Goal: Information Seeking & Learning: Learn about a topic

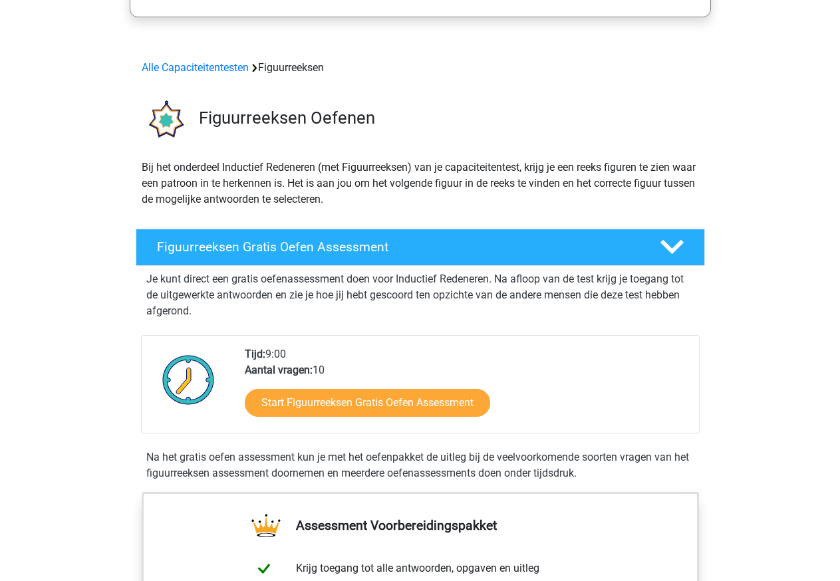
scroll to position [117, 0]
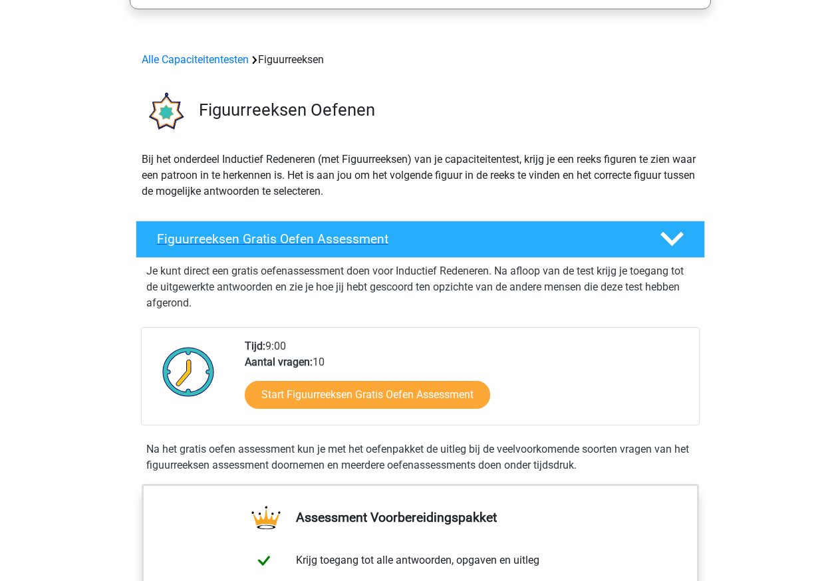
click at [658, 247] on div at bounding box center [669, 238] width 45 height 23
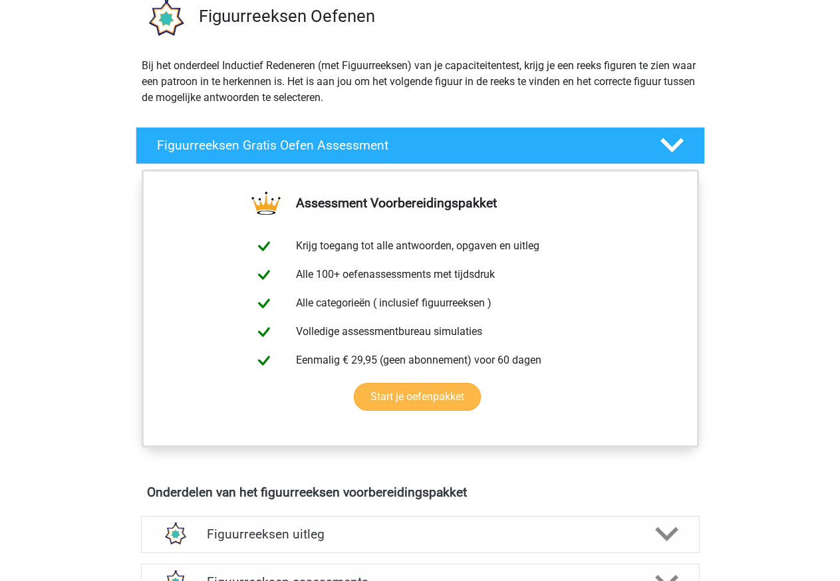
scroll to position [217, 0]
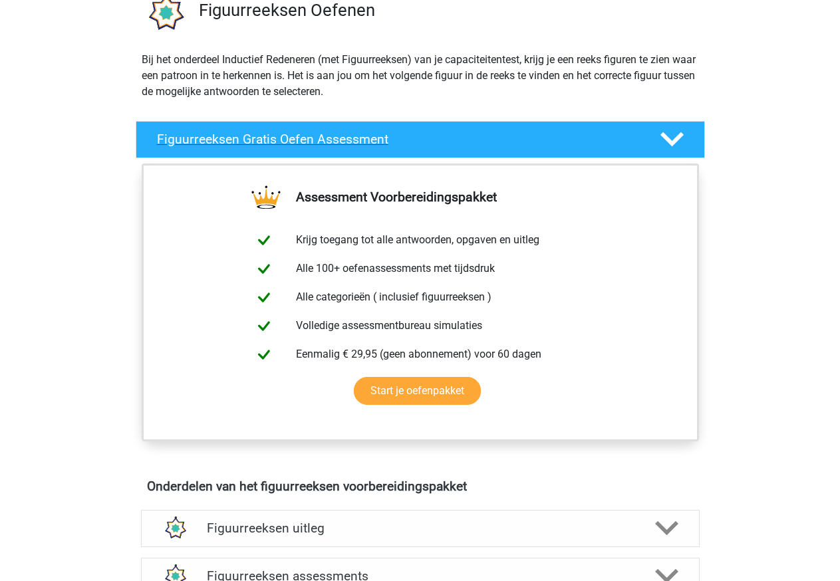
click at [437, 143] on h4 "Figuurreeksen Gratis Oefen Assessment" at bounding box center [397, 139] width 481 height 15
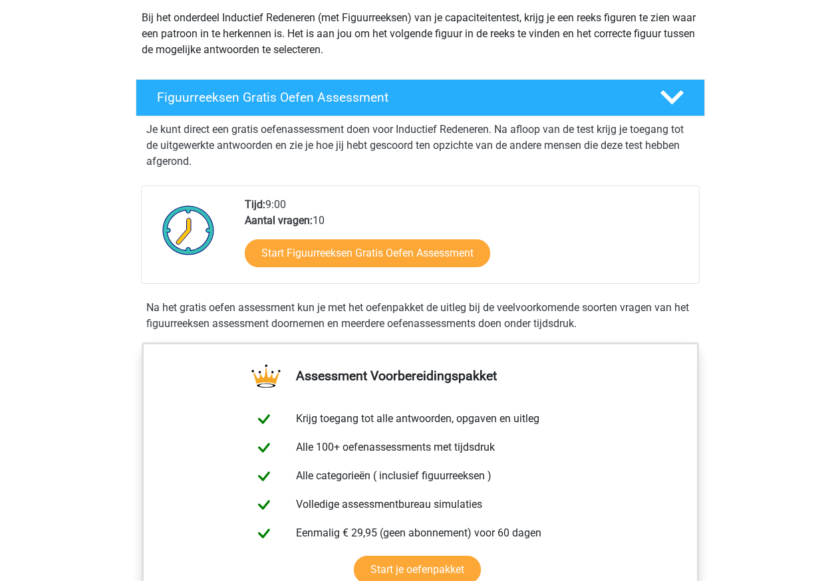
scroll to position [257, 0]
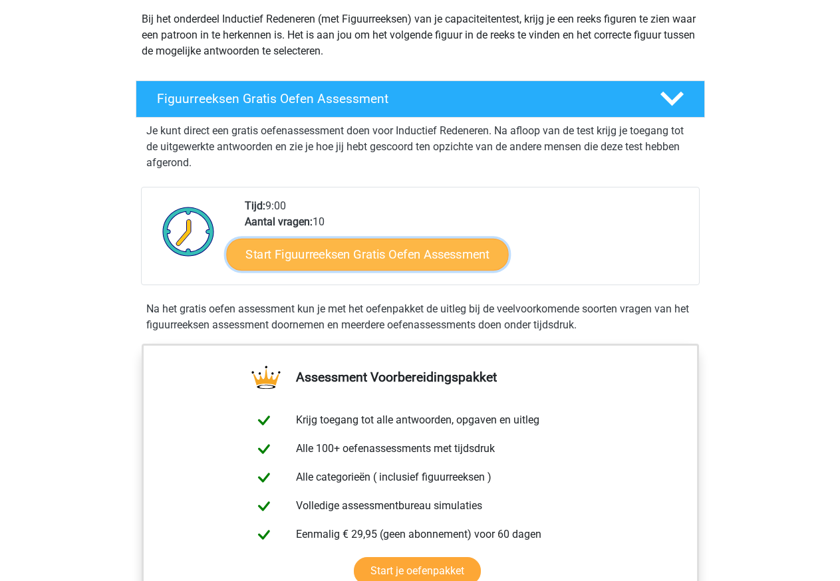
click at [401, 257] on link "Start Figuurreeksen Gratis Oefen Assessment" at bounding box center [367, 254] width 282 height 32
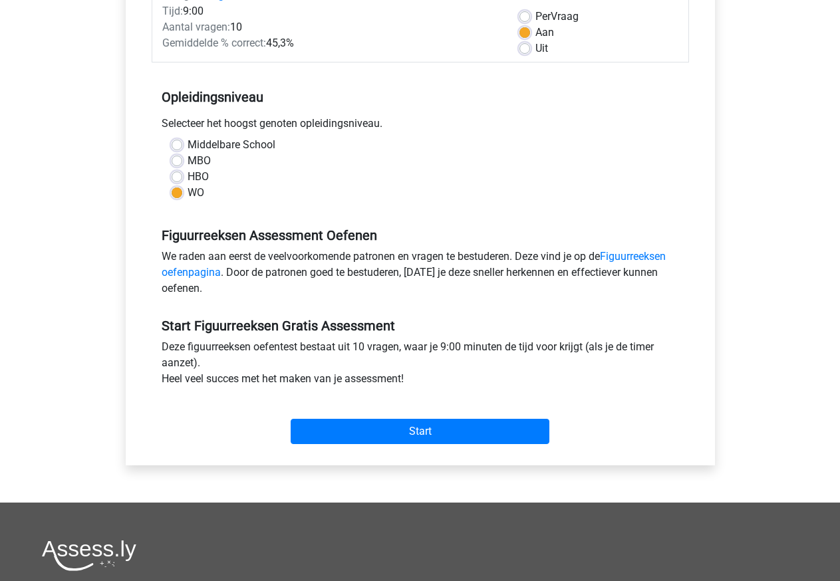
scroll to position [288, 0]
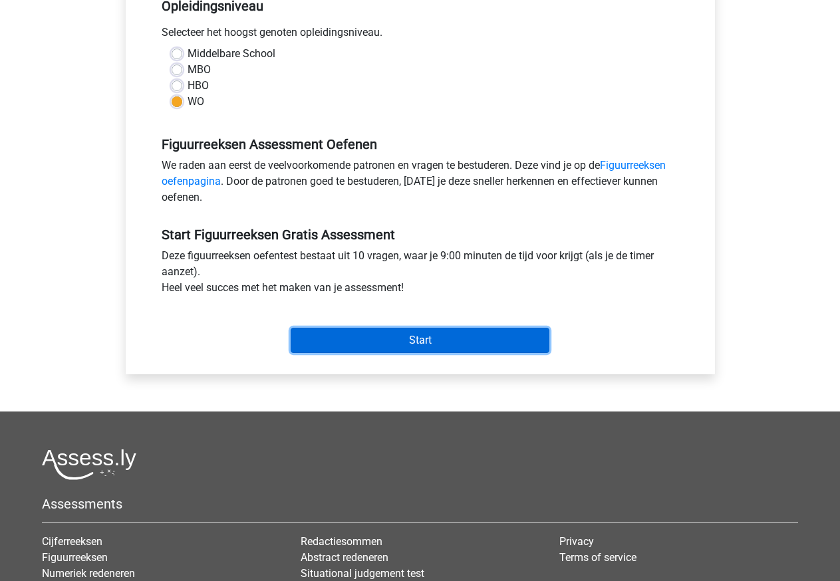
click at [399, 338] on input "Start" at bounding box center [419, 340] width 259 height 25
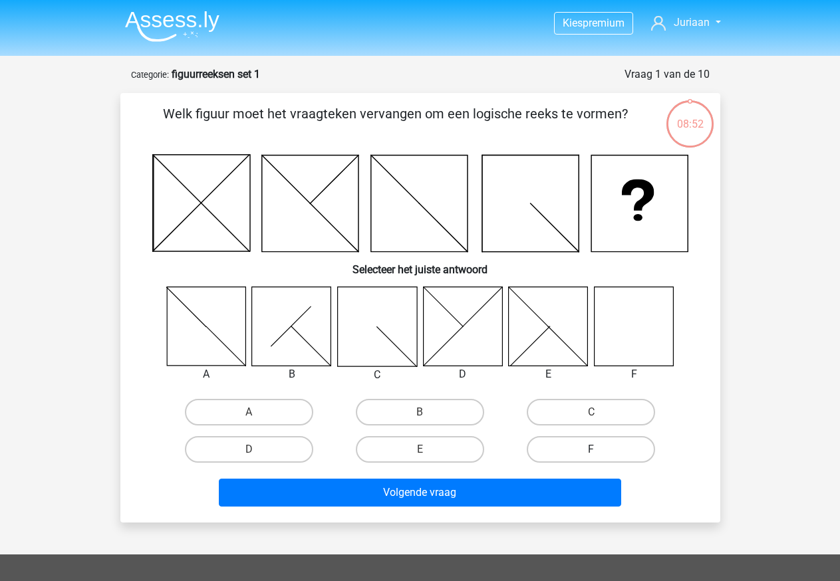
click at [549, 450] on label "F" at bounding box center [590, 449] width 128 height 27
click at [591, 450] on input "F" at bounding box center [595, 453] width 9 height 9
radio input "true"
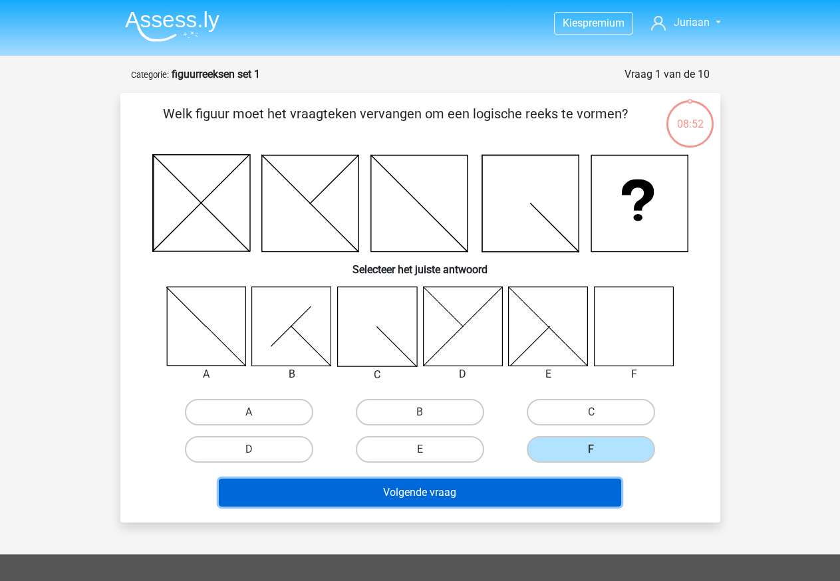
click at [524, 481] on button "Volgende vraag" at bounding box center [420, 493] width 402 height 28
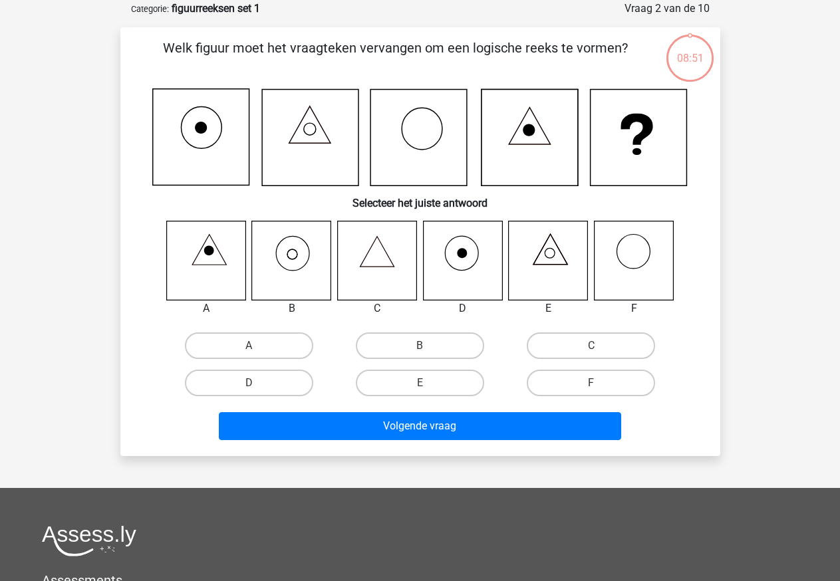
scroll to position [66, 0]
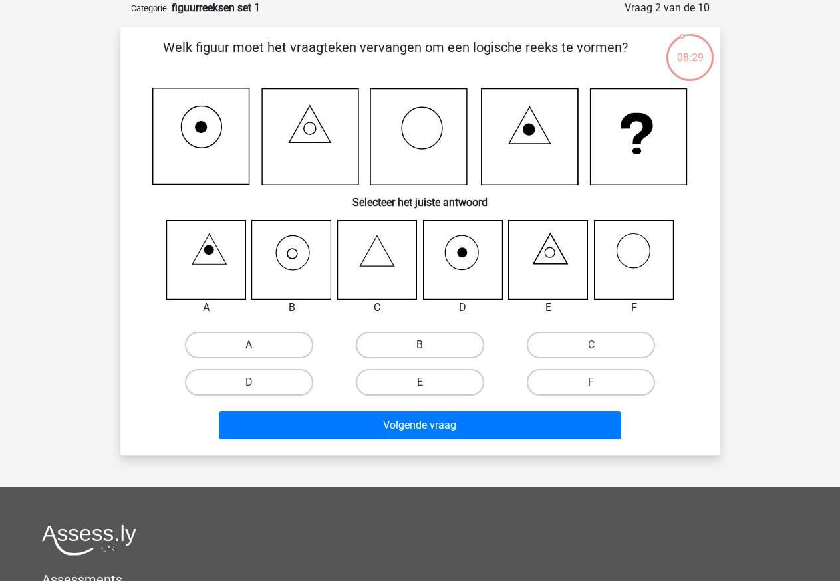
click at [425, 344] on label "B" at bounding box center [420, 345] width 128 height 27
click at [425, 345] on input "B" at bounding box center [423, 349] width 9 height 9
radio input "true"
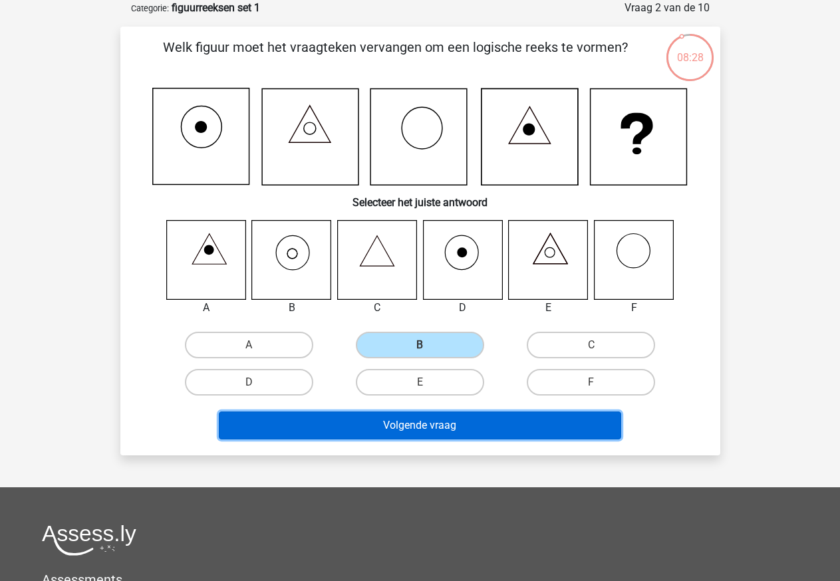
click at [413, 436] on button "Volgende vraag" at bounding box center [420, 425] width 402 height 28
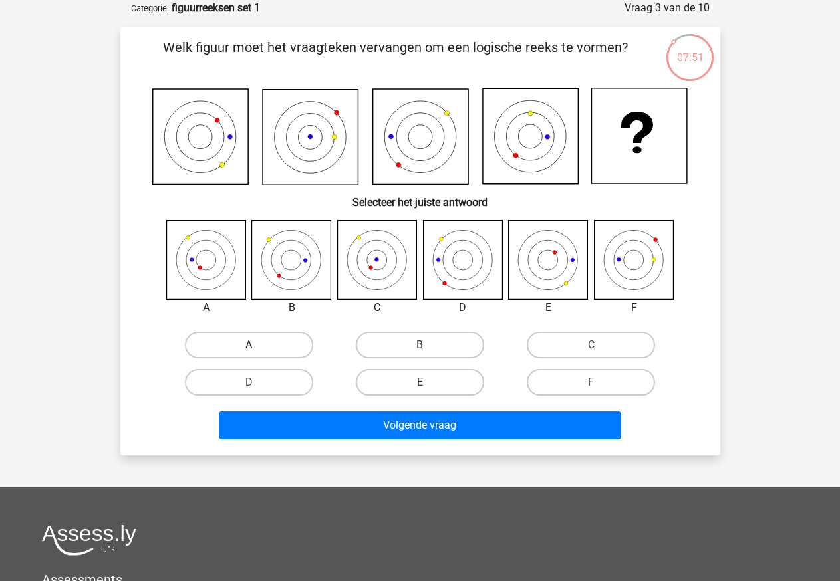
click at [247, 334] on label "A" at bounding box center [249, 345] width 128 height 27
click at [249, 345] on input "A" at bounding box center [253, 349] width 9 height 9
radio input "true"
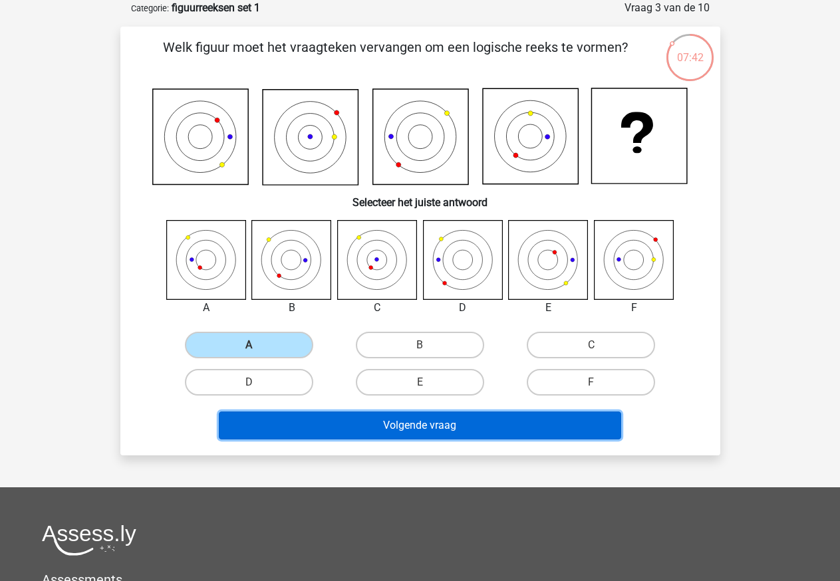
click at [405, 415] on button "Volgende vraag" at bounding box center [420, 425] width 402 height 28
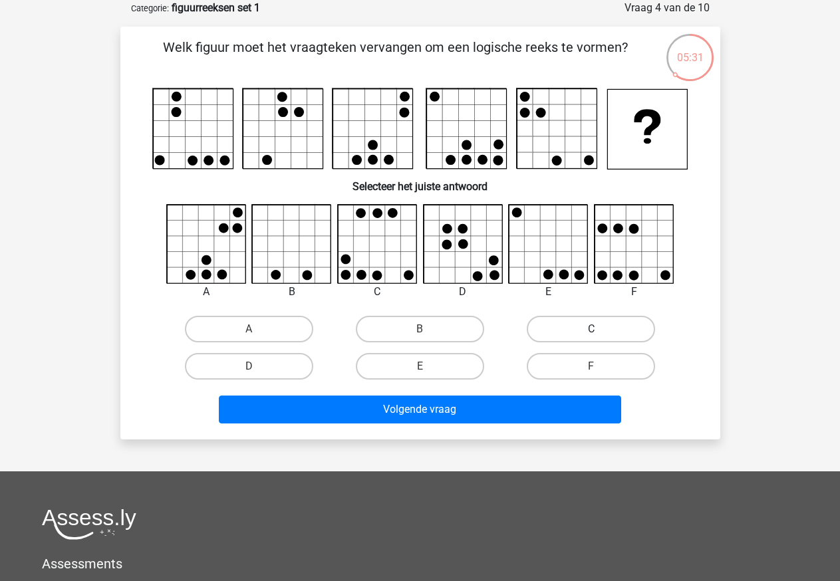
click at [584, 324] on label "C" at bounding box center [590, 329] width 128 height 27
click at [591, 329] on input "C" at bounding box center [595, 333] width 9 height 9
radio input "true"
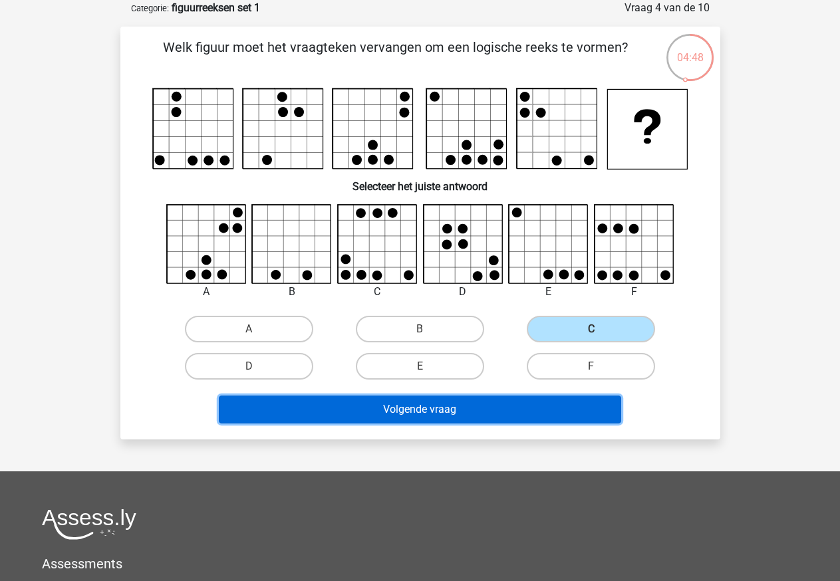
click at [420, 411] on button "Volgende vraag" at bounding box center [420, 410] width 402 height 28
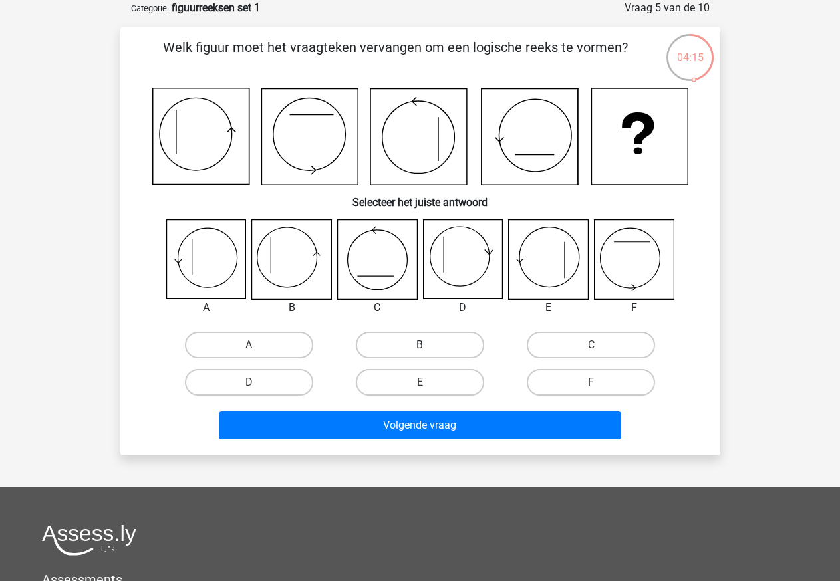
click at [371, 342] on label "B" at bounding box center [420, 345] width 128 height 27
click at [419, 345] on input "B" at bounding box center [423, 349] width 9 height 9
radio input "true"
click at [284, 338] on label "A" at bounding box center [249, 345] width 128 height 27
click at [257, 345] on input "A" at bounding box center [253, 349] width 9 height 9
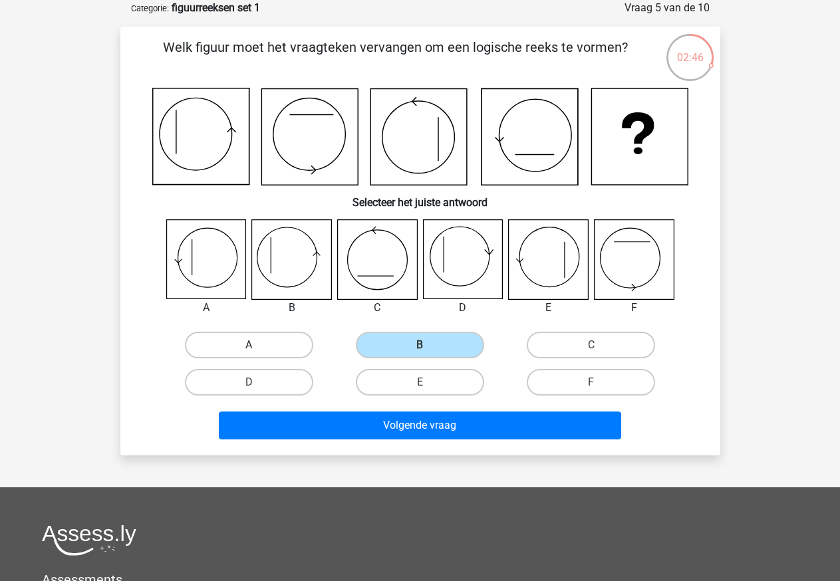
radio input "true"
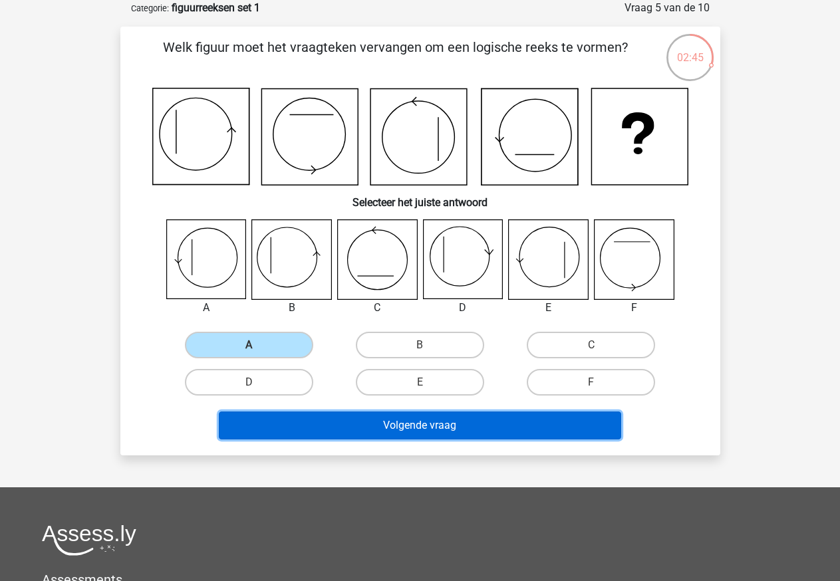
click at [395, 427] on button "Volgende vraag" at bounding box center [420, 425] width 402 height 28
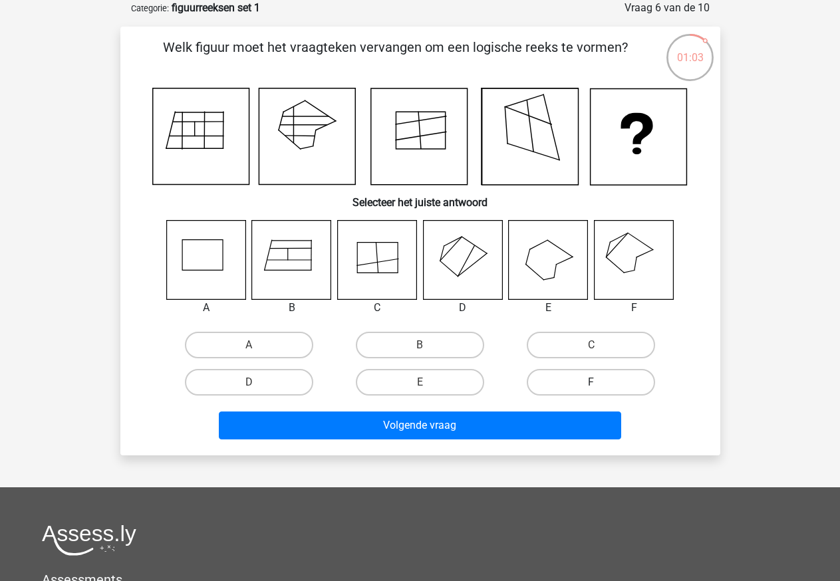
click at [546, 385] on label "F" at bounding box center [590, 382] width 128 height 27
click at [591, 385] on input "F" at bounding box center [595, 386] width 9 height 9
radio input "true"
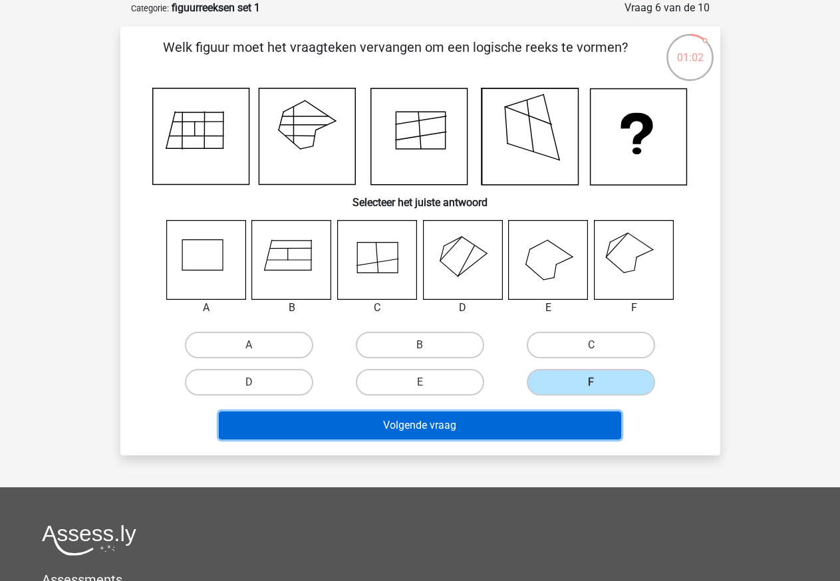
click at [465, 423] on button "Volgende vraag" at bounding box center [420, 425] width 402 height 28
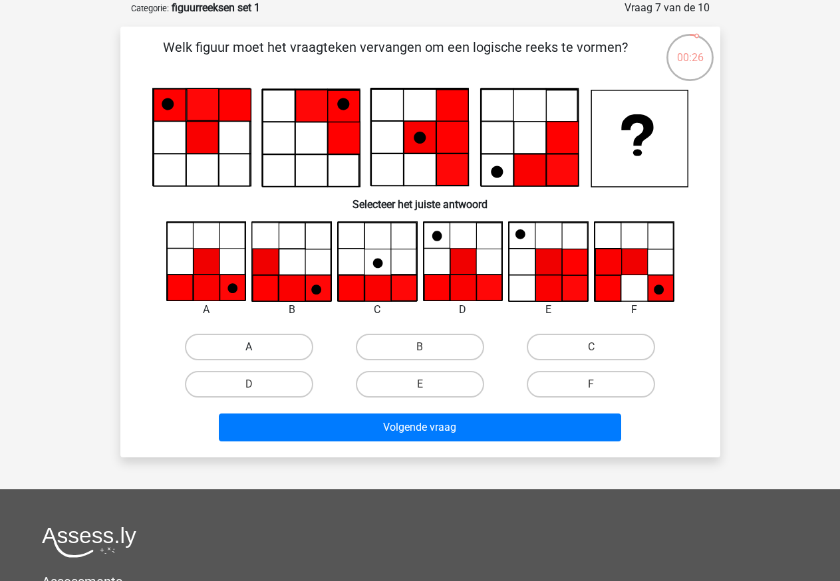
click at [241, 348] on label "A" at bounding box center [249, 347] width 128 height 27
click at [249, 348] on input "A" at bounding box center [253, 351] width 9 height 9
radio input "true"
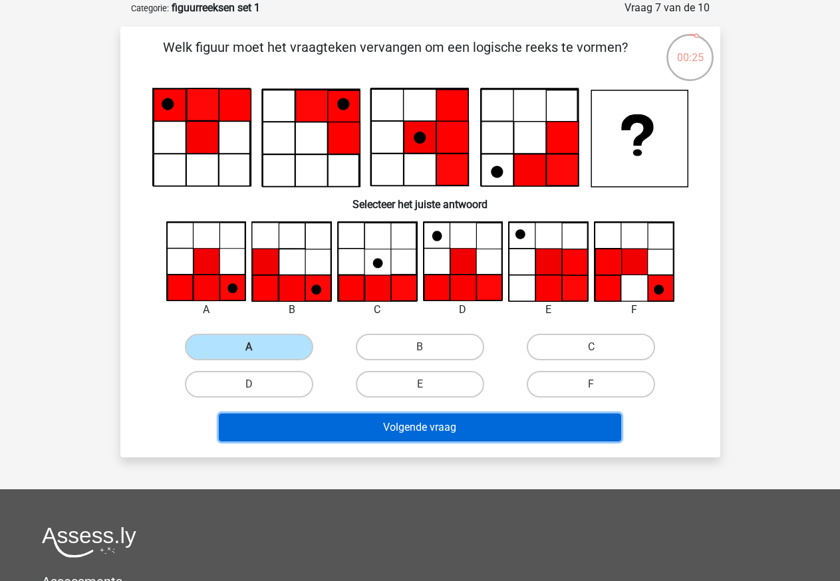
click at [382, 427] on button "Volgende vraag" at bounding box center [420, 427] width 402 height 28
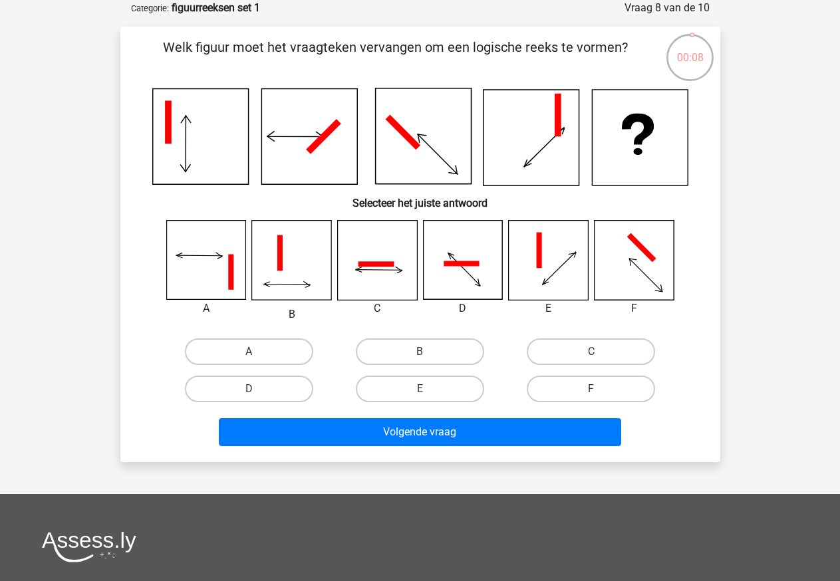
click at [594, 352] on input "C" at bounding box center [595, 356] width 9 height 9
radio input "true"
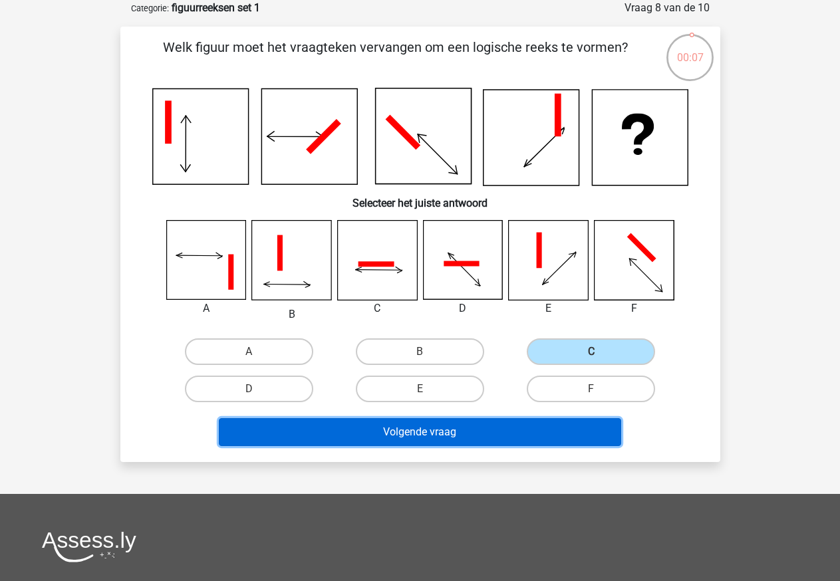
click at [505, 425] on button "Volgende vraag" at bounding box center [420, 432] width 402 height 28
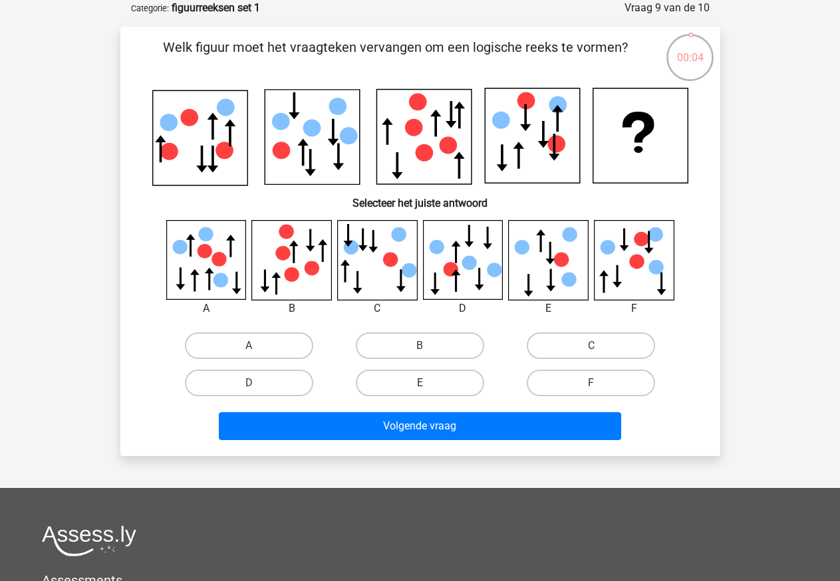
click at [444, 388] on label "E" at bounding box center [420, 383] width 128 height 27
click at [428, 388] on input "E" at bounding box center [423, 387] width 9 height 9
radio input "true"
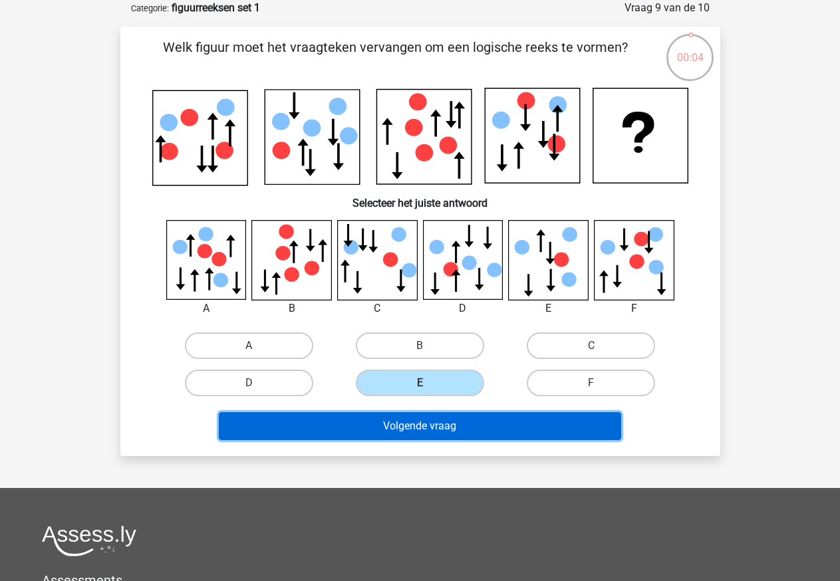
click at [434, 429] on button "Volgende vraag" at bounding box center [420, 426] width 402 height 28
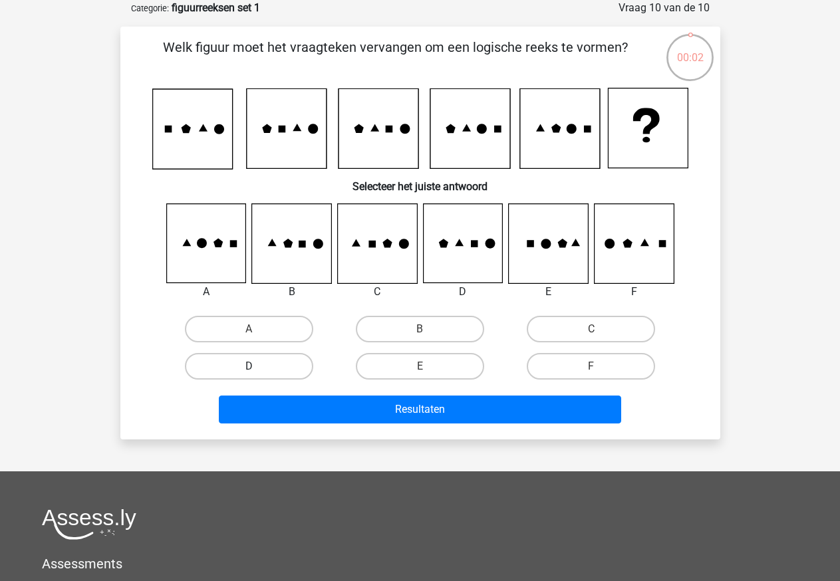
click at [257, 370] on label "D" at bounding box center [249, 366] width 128 height 27
click at [257, 370] on input "D" at bounding box center [253, 370] width 9 height 9
radio input "true"
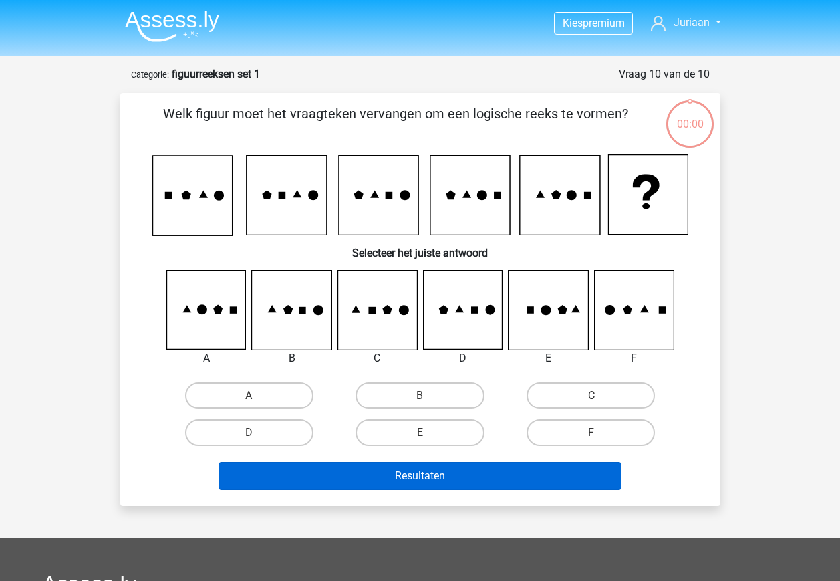
scroll to position [66, 0]
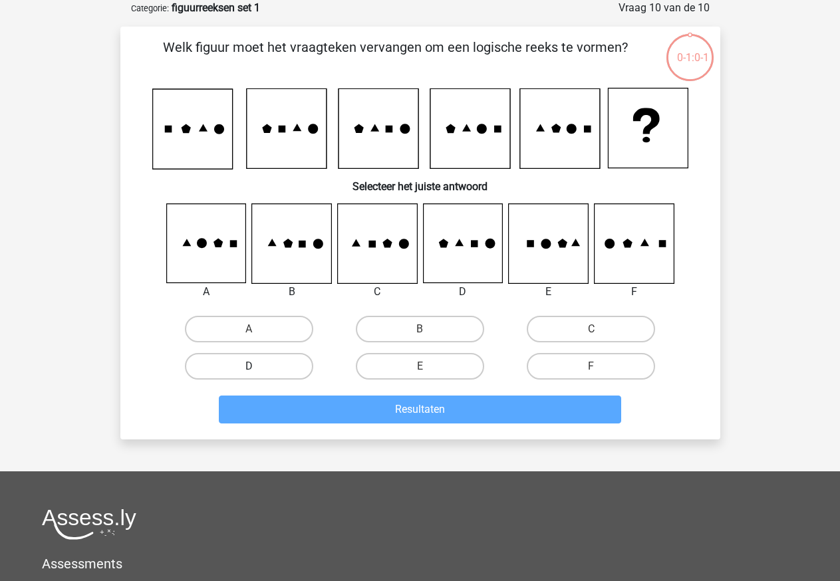
click at [250, 359] on label "D" at bounding box center [249, 366] width 128 height 27
click at [250, 366] on input "D" at bounding box center [253, 370] width 9 height 9
radio input "true"
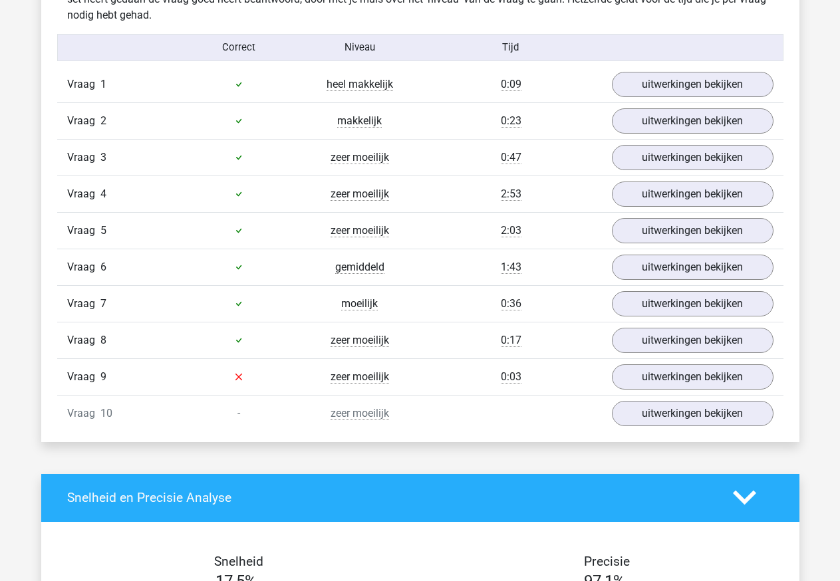
scroll to position [1090, 0]
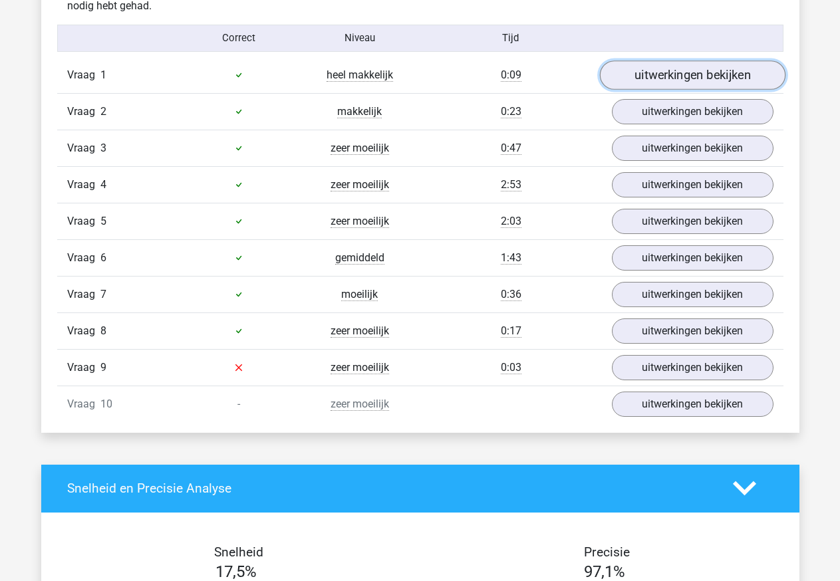
click at [648, 81] on link "uitwerkingen bekijken" at bounding box center [691, 74] width 185 height 29
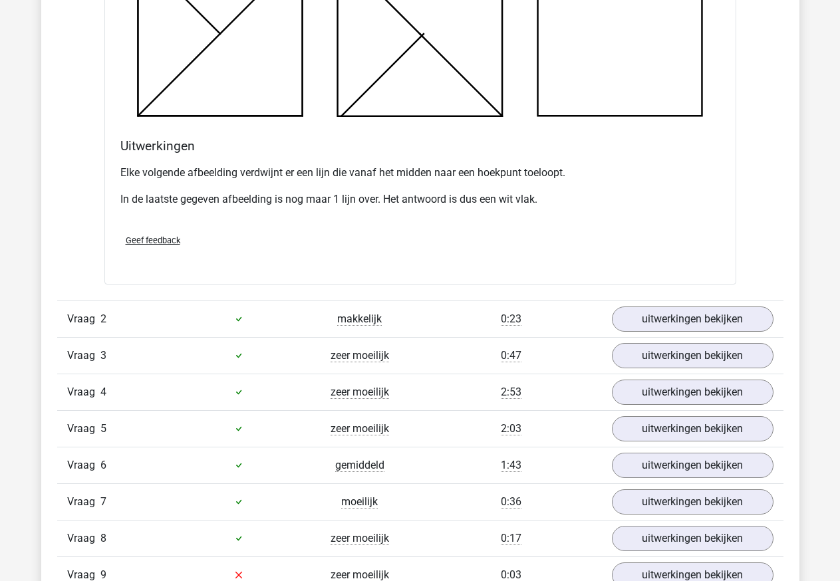
scroll to position [1669, 0]
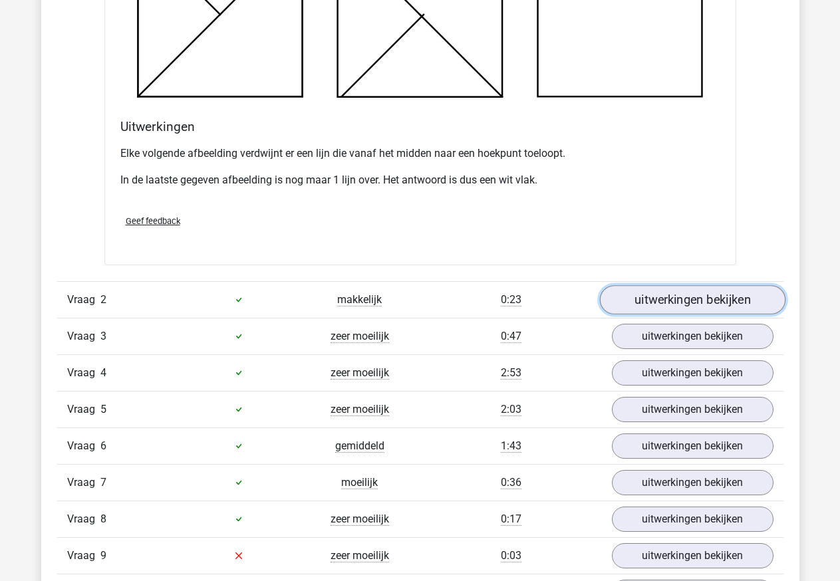
click at [624, 303] on link "uitwerkingen bekijken" at bounding box center [691, 299] width 185 height 29
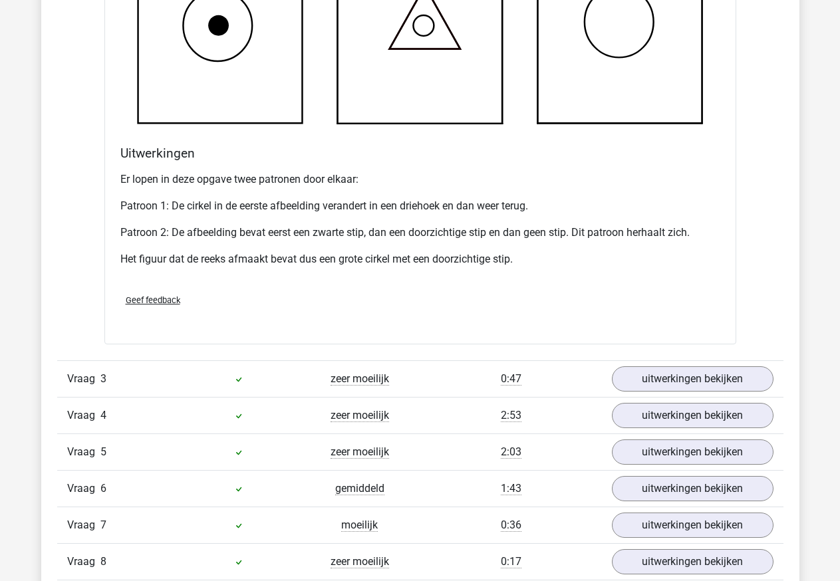
scroll to position [2586, 0]
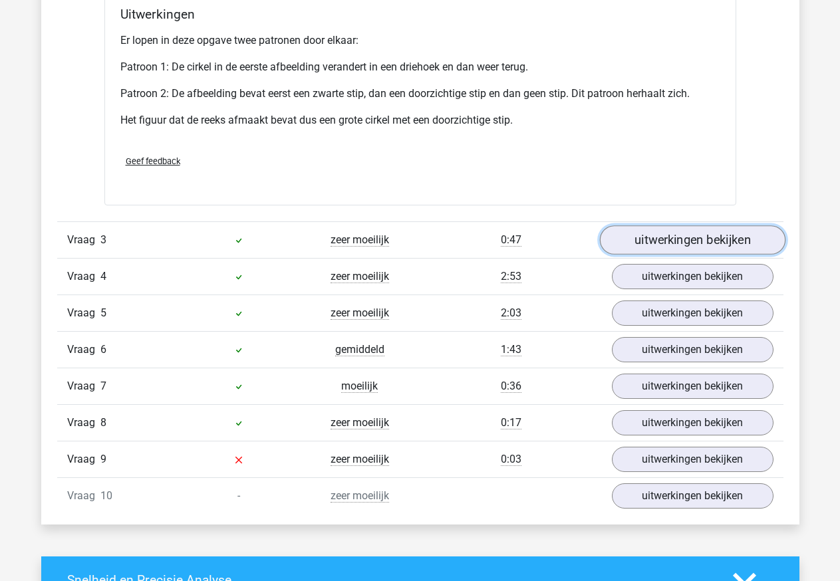
click at [655, 237] on link "uitwerkingen bekijken" at bounding box center [691, 239] width 185 height 29
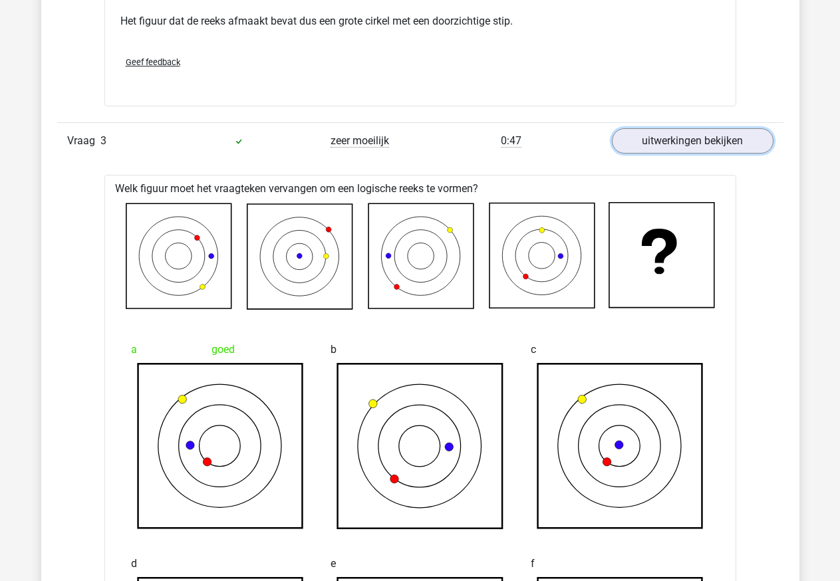
scroll to position [2667, 0]
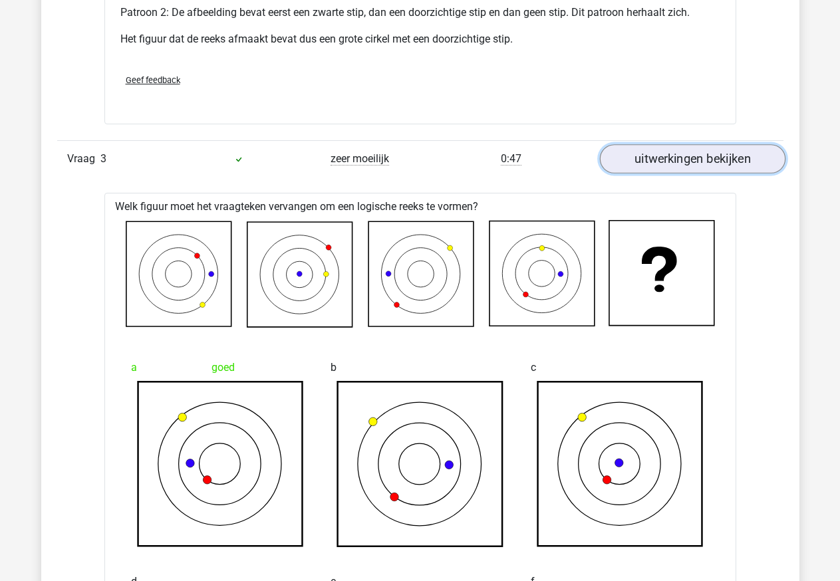
click at [679, 164] on link "uitwerkingen bekijken" at bounding box center [691, 158] width 185 height 29
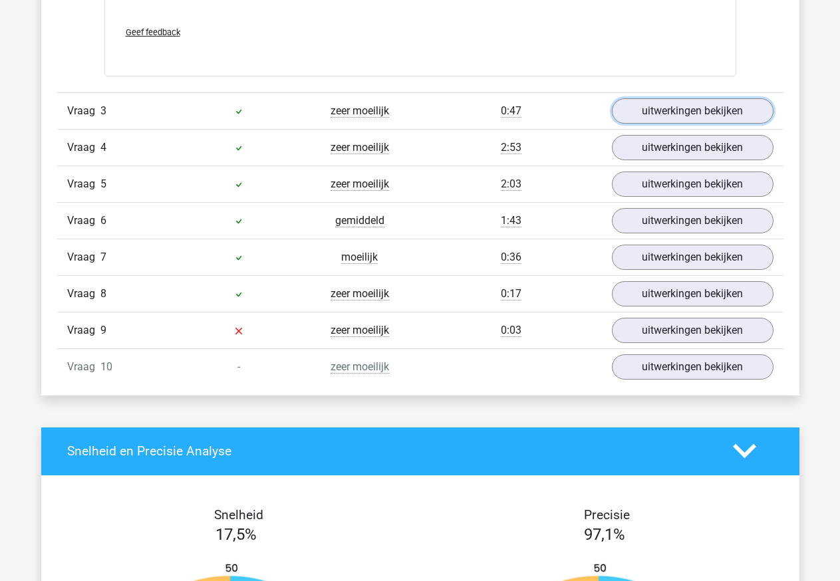
scroll to position [2730, 0]
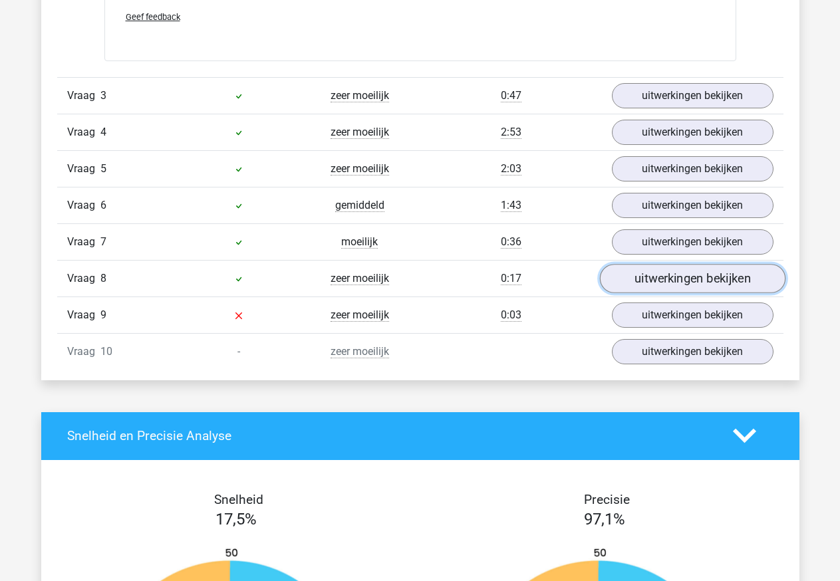
click at [657, 281] on link "uitwerkingen bekijken" at bounding box center [691, 278] width 185 height 29
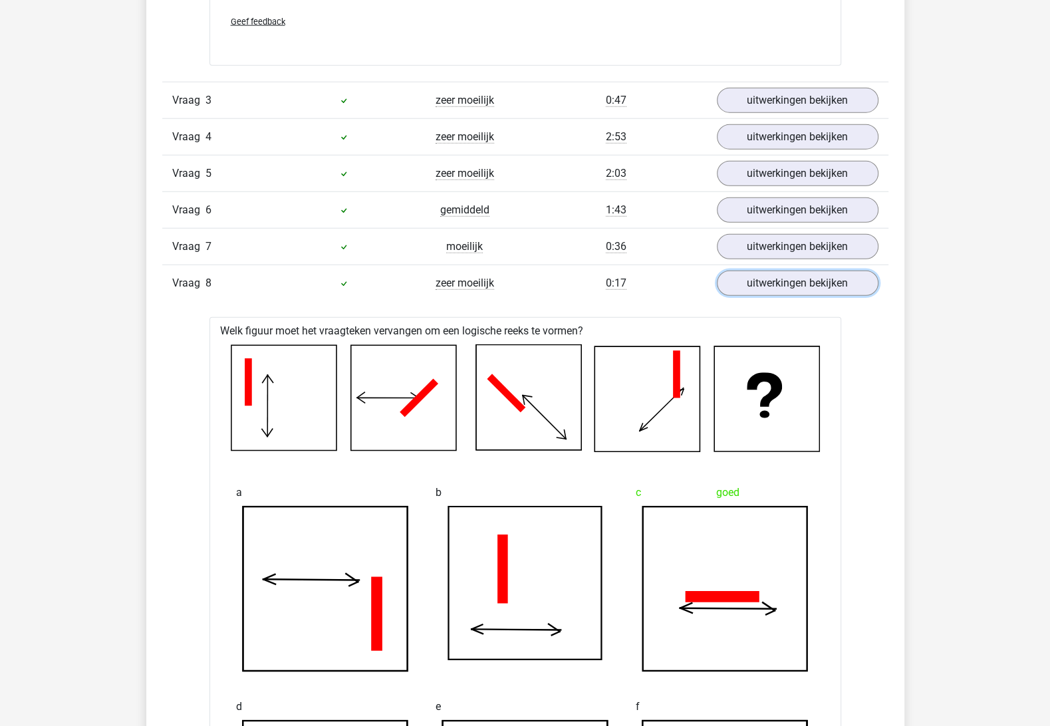
scroll to position [2649, 0]
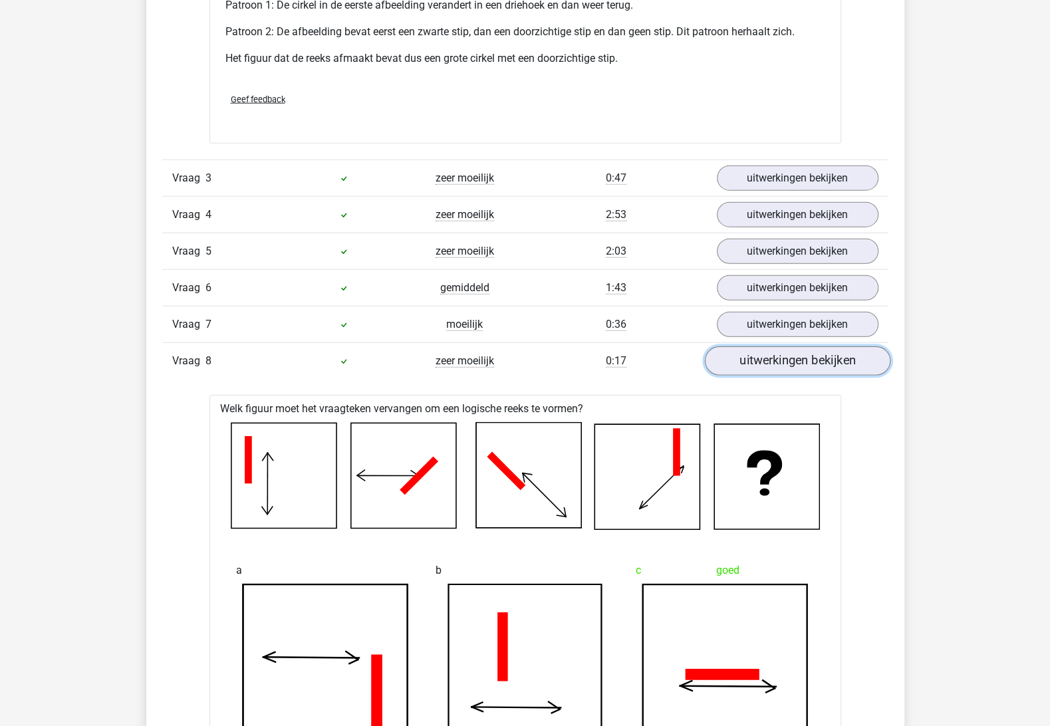
click at [745, 355] on link "uitwerkingen bekijken" at bounding box center [796, 361] width 185 height 29
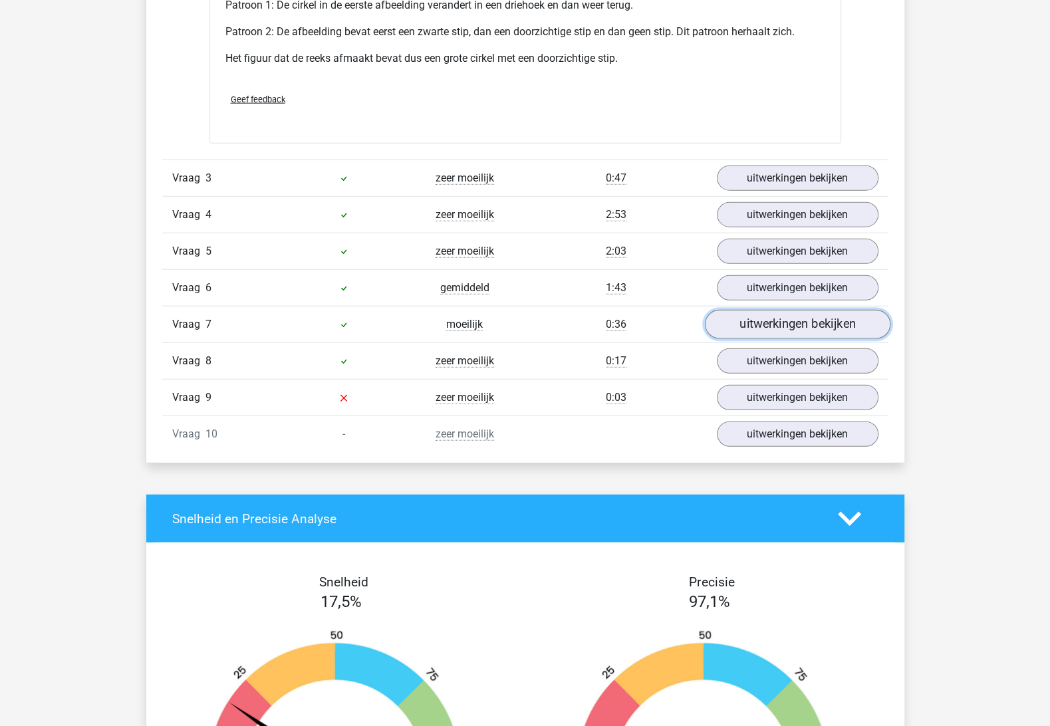
click at [756, 321] on link "uitwerkingen bekijken" at bounding box center [796, 324] width 185 height 29
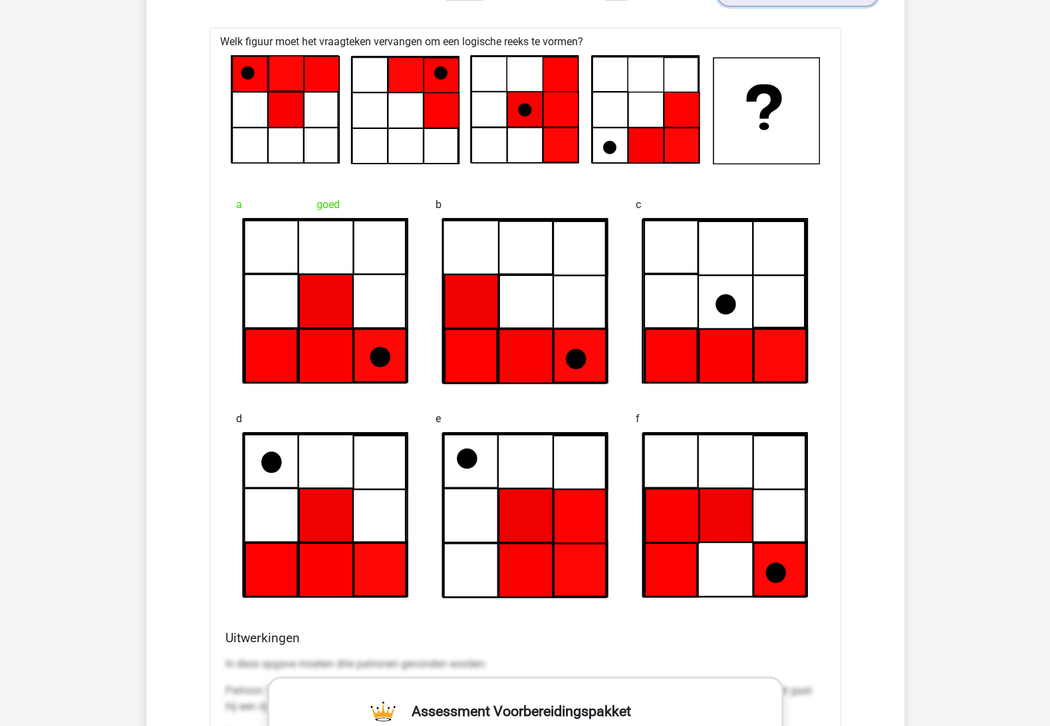
scroll to position [2865, 0]
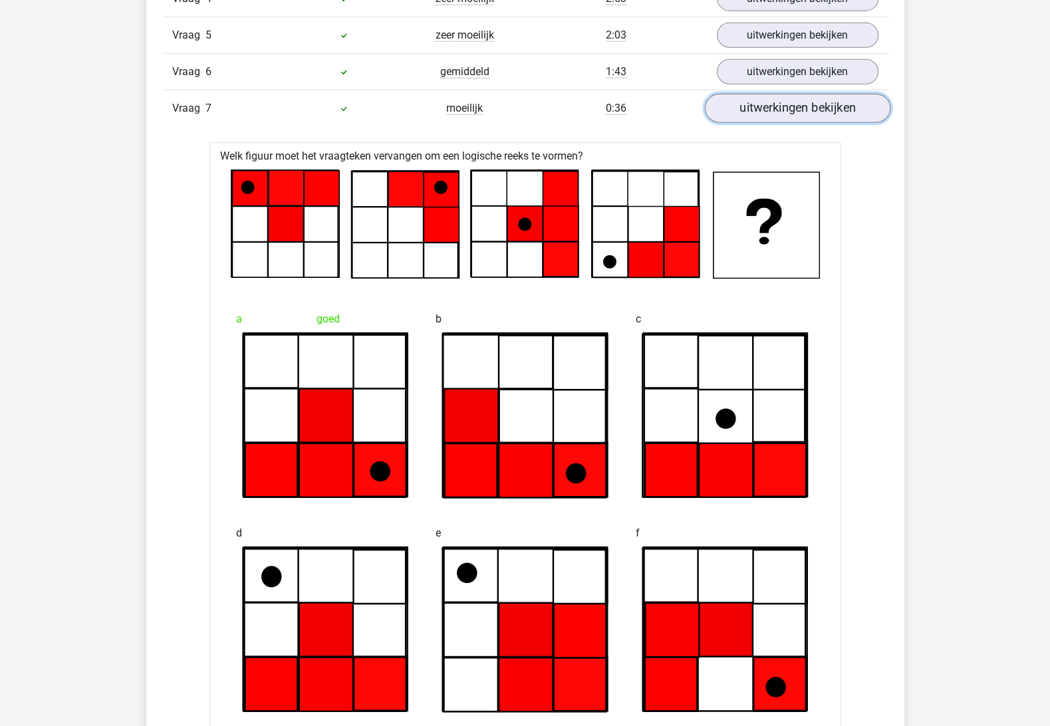
click at [778, 102] on link "uitwerkingen bekijken" at bounding box center [796, 108] width 185 height 29
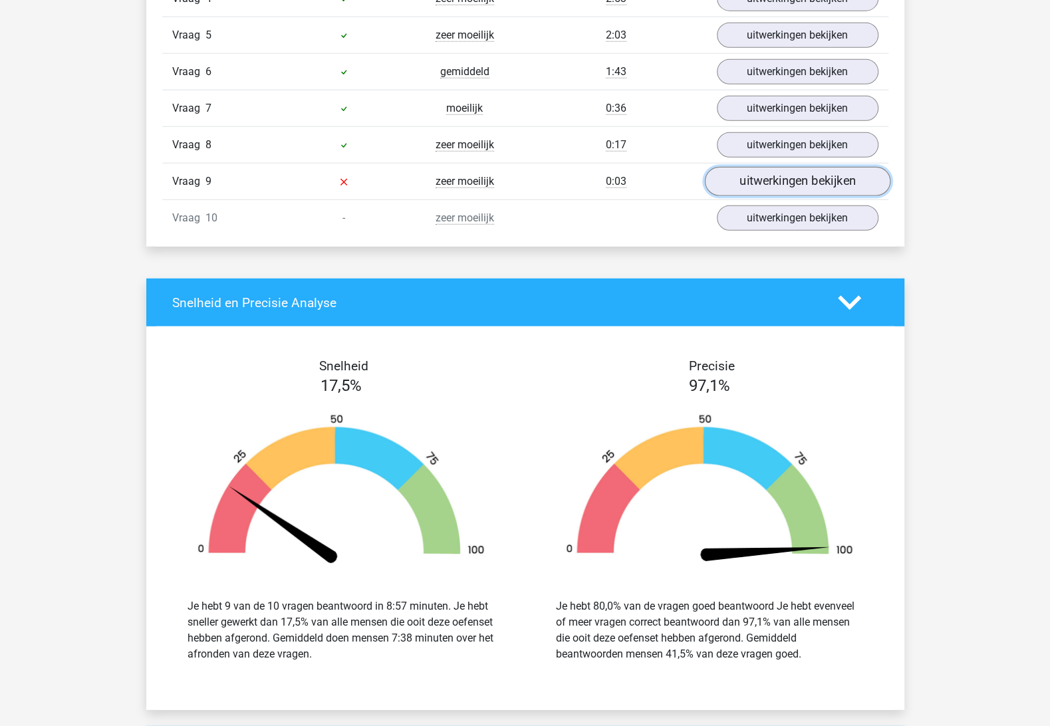
click at [788, 177] on link "uitwerkingen bekijken" at bounding box center [796, 182] width 185 height 29
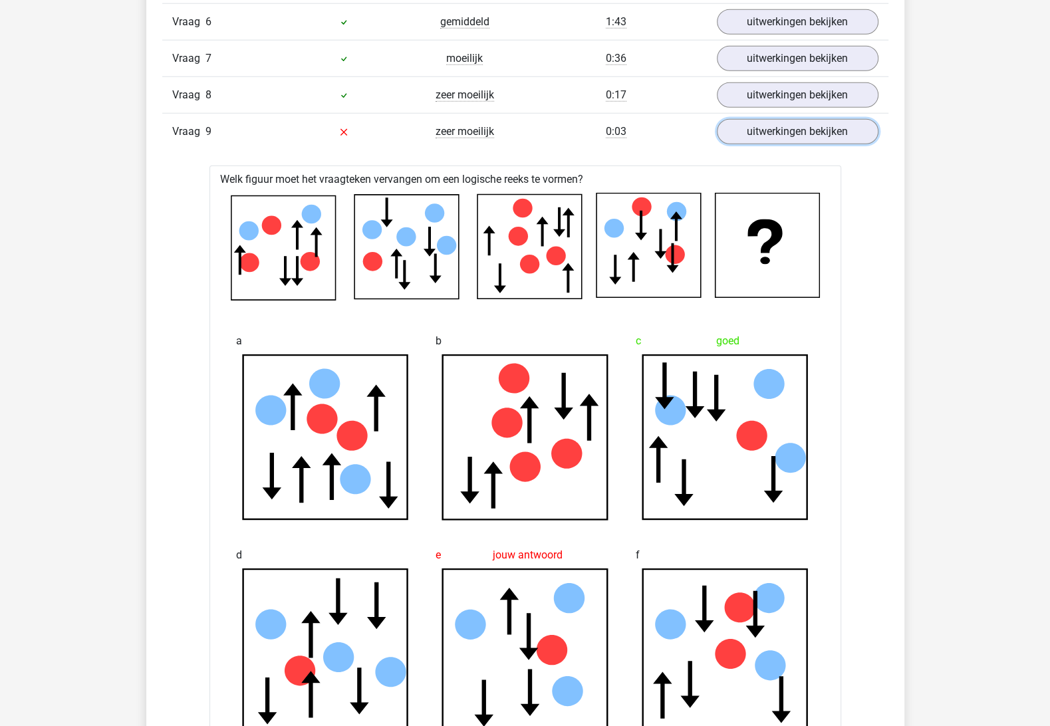
scroll to position [2919, 0]
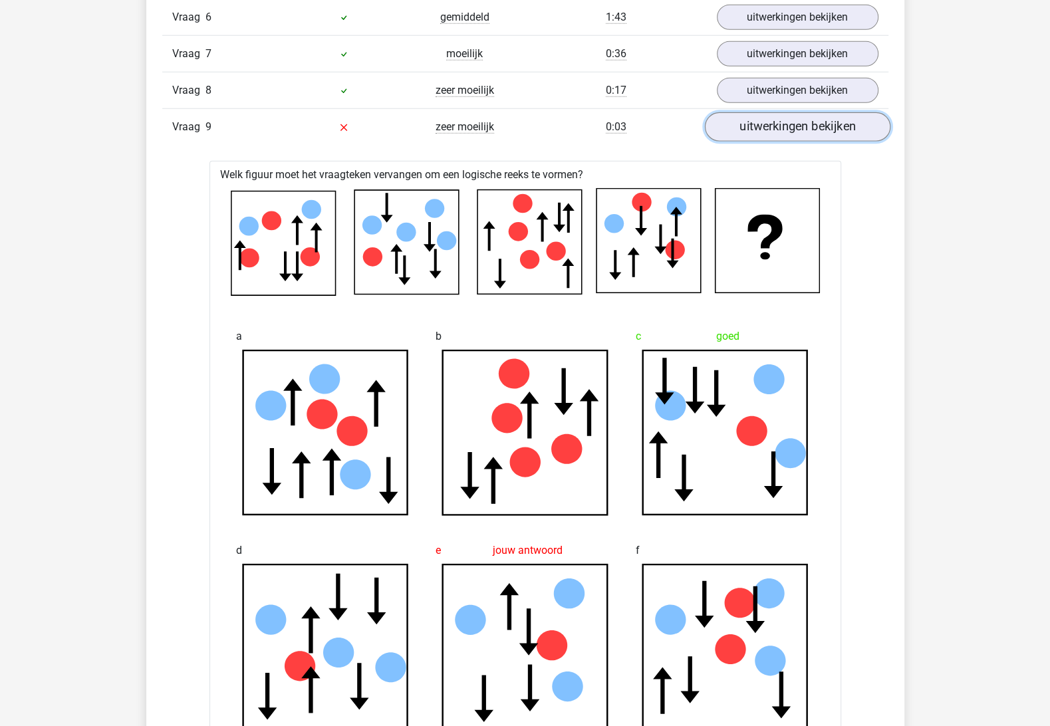
click at [801, 124] on link "uitwerkingen bekijken" at bounding box center [796, 127] width 185 height 29
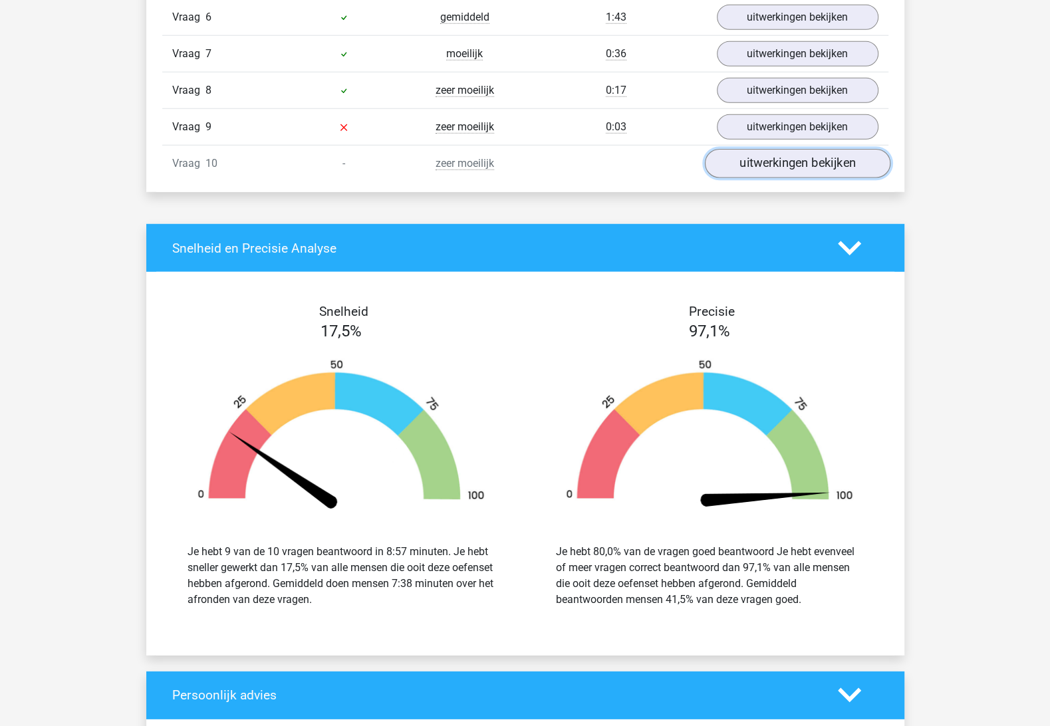
click at [796, 150] on link "uitwerkingen bekijken" at bounding box center [796, 164] width 185 height 29
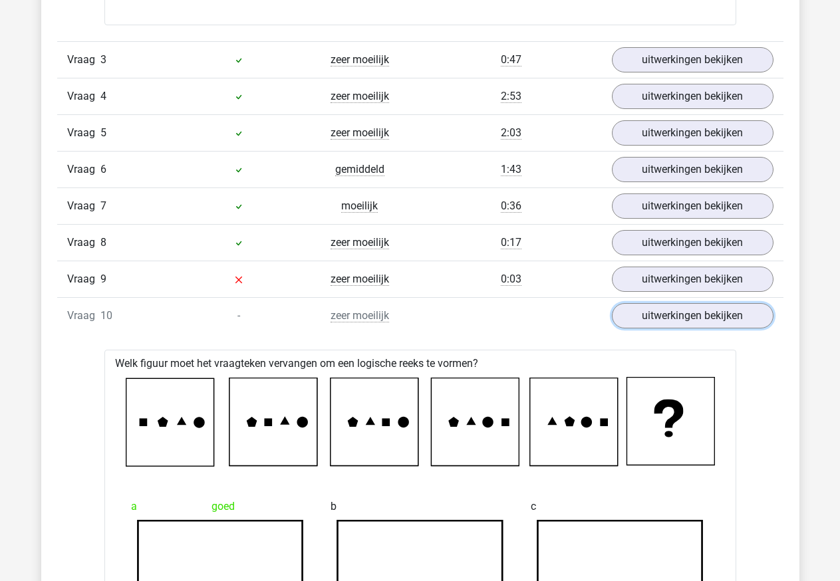
scroll to position [2767, 0]
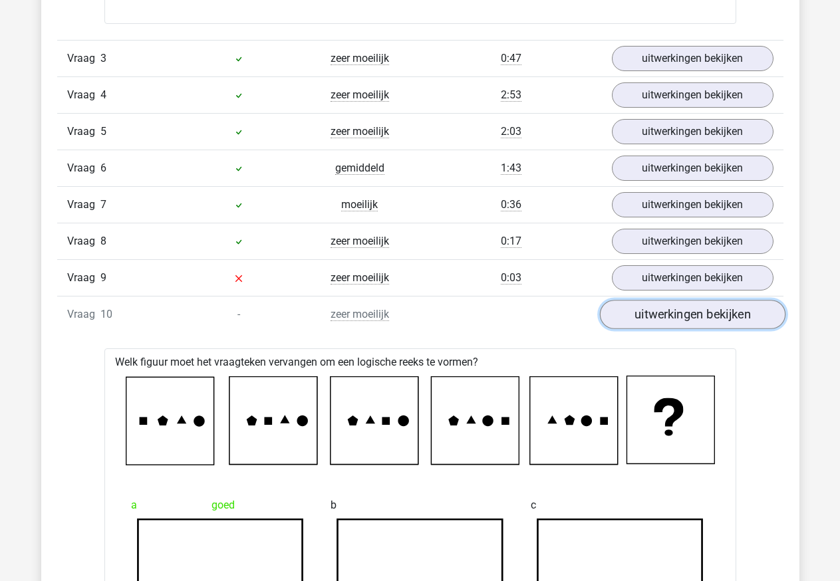
click at [681, 314] on link "uitwerkingen bekijken" at bounding box center [691, 314] width 185 height 29
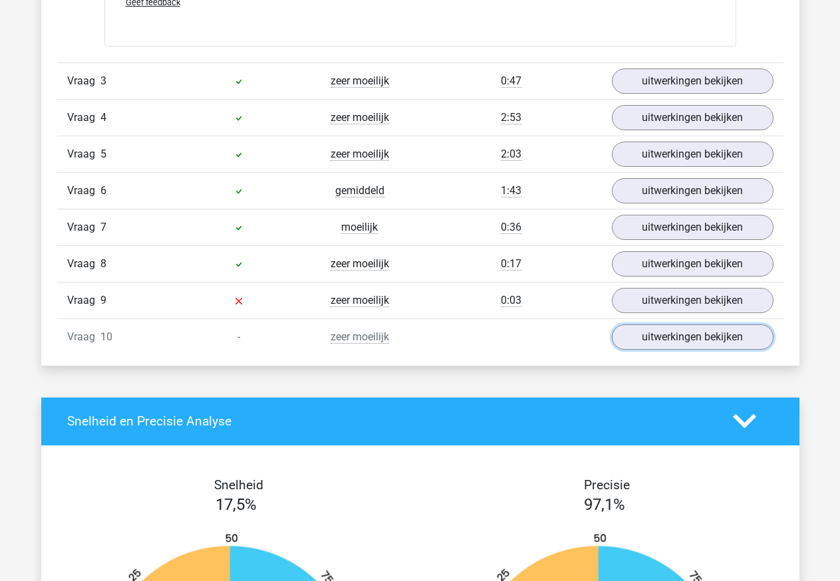
scroll to position [2740, 0]
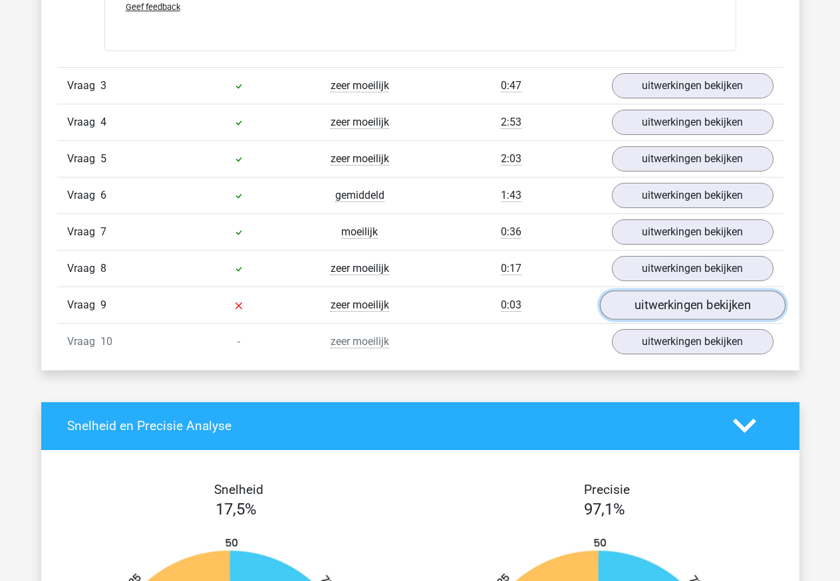
click at [635, 310] on link "uitwerkingen bekijken" at bounding box center [691, 304] width 185 height 29
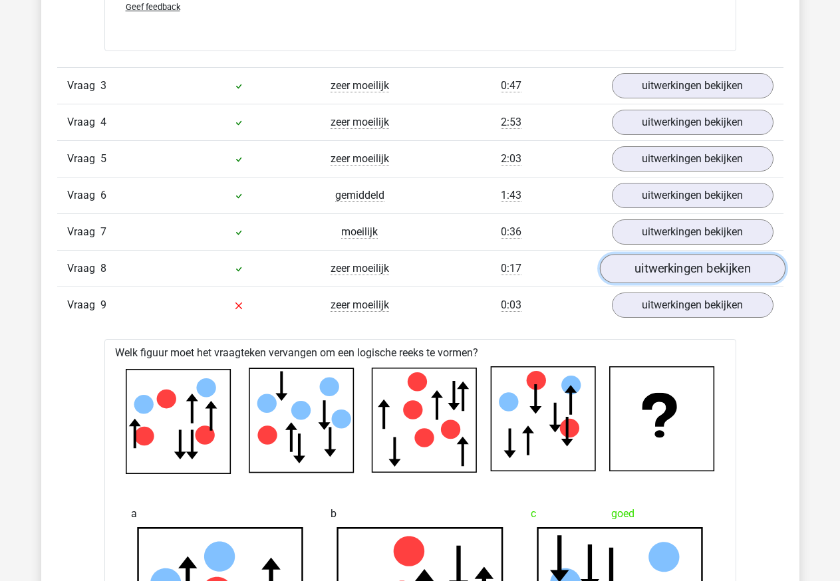
click at [643, 267] on link "uitwerkingen bekijken" at bounding box center [691, 268] width 185 height 29
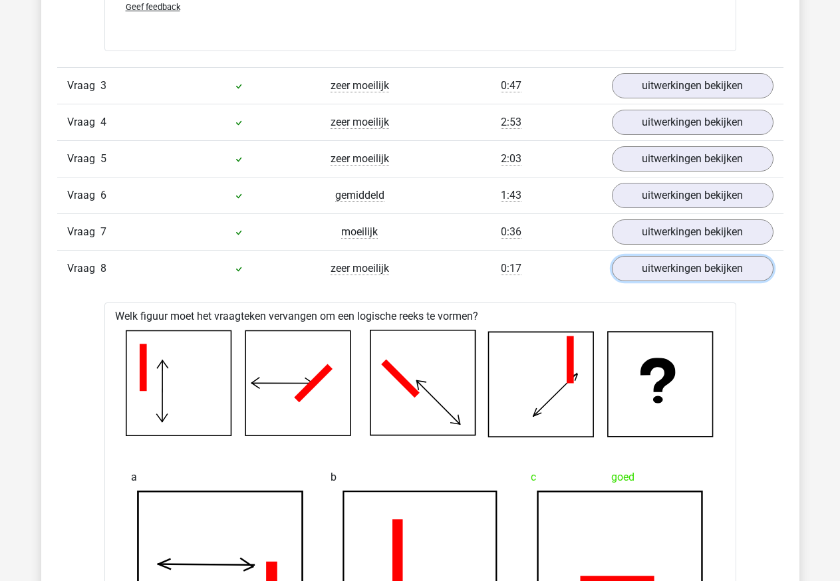
scroll to position [2742, 0]
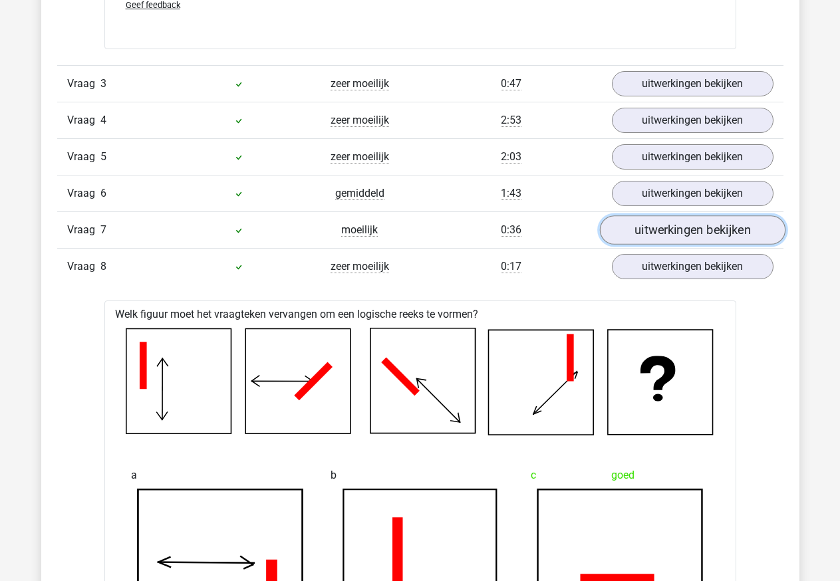
click at [645, 240] on link "uitwerkingen bekijken" at bounding box center [691, 229] width 185 height 29
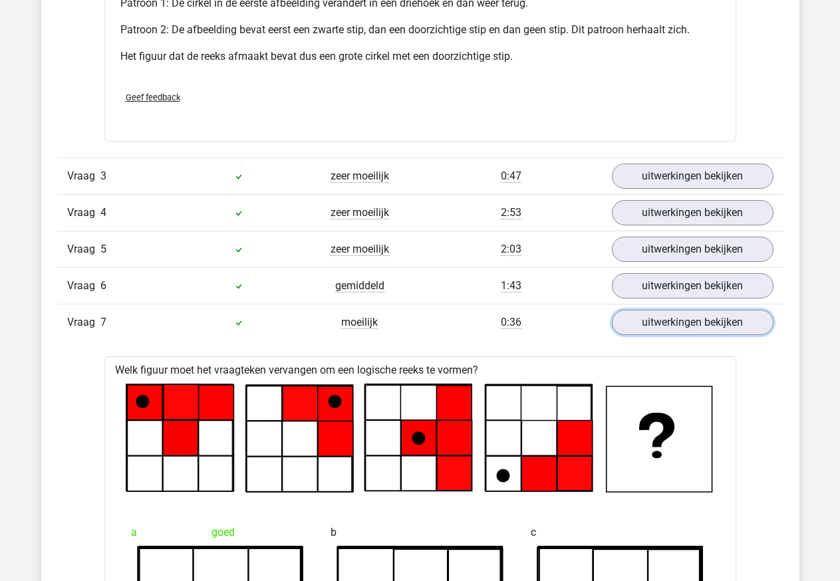
scroll to position [2566, 0]
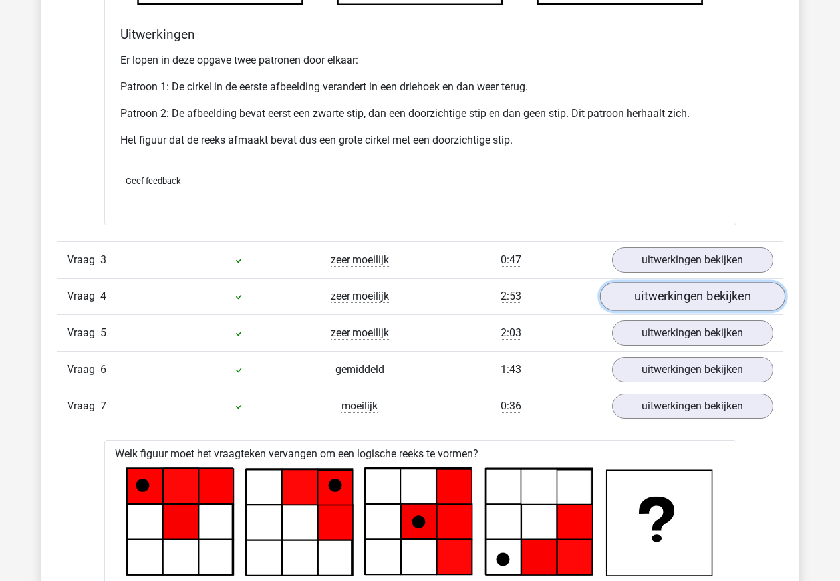
click at [654, 306] on link "uitwerkingen bekijken" at bounding box center [691, 296] width 185 height 29
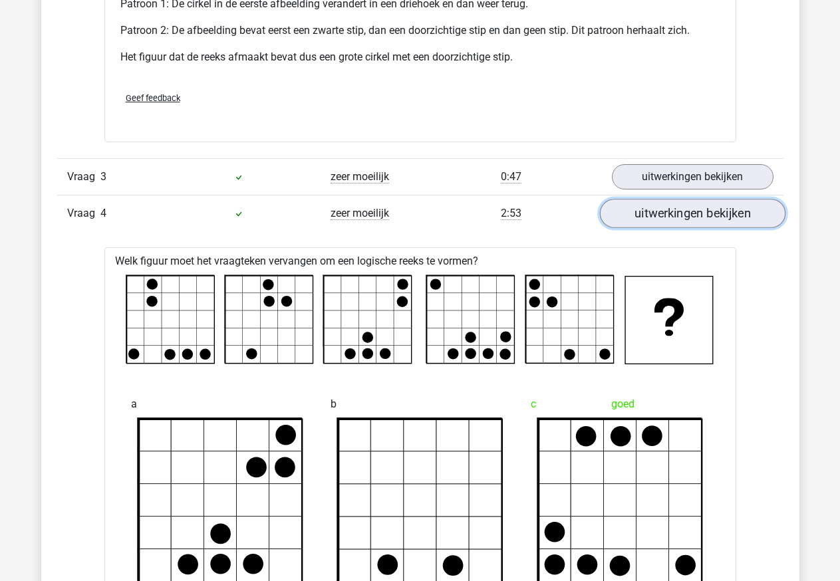
scroll to position [2600, 0]
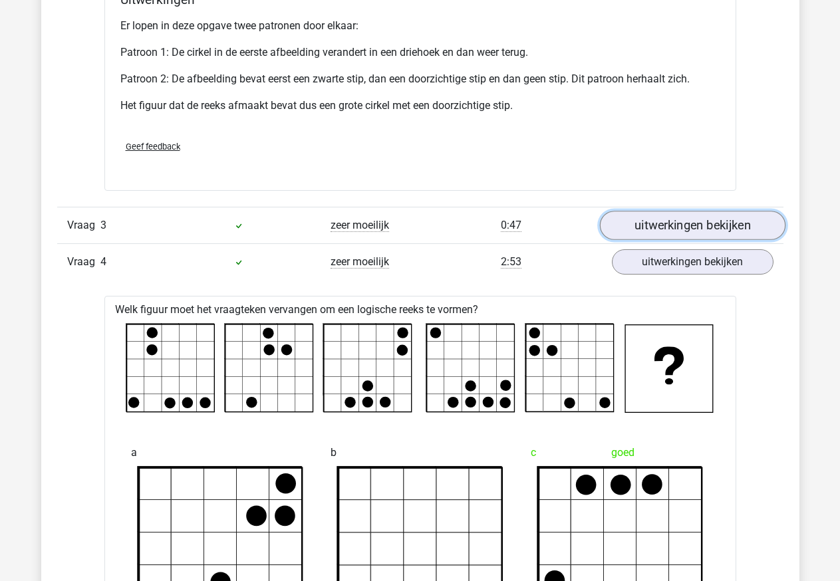
click at [658, 223] on link "uitwerkingen bekijken" at bounding box center [691, 225] width 185 height 29
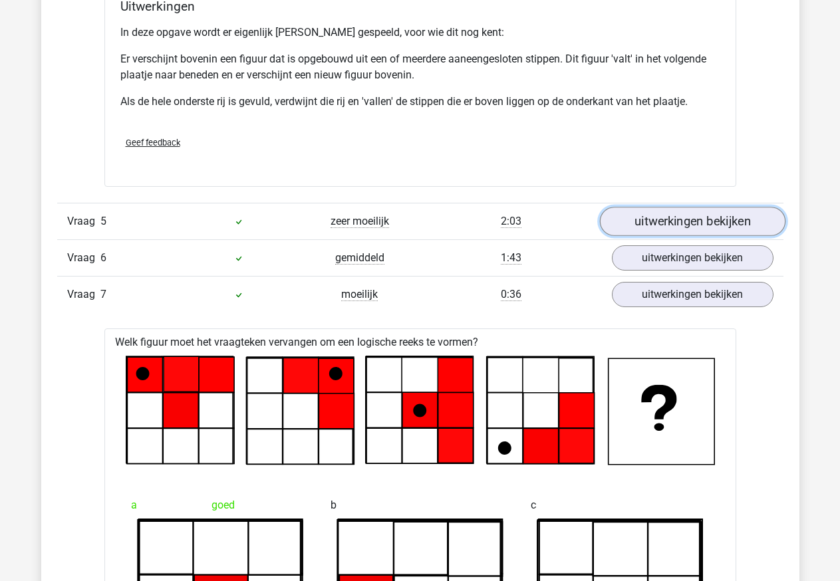
click at [657, 211] on link "uitwerkingen bekijken" at bounding box center [691, 221] width 185 height 29
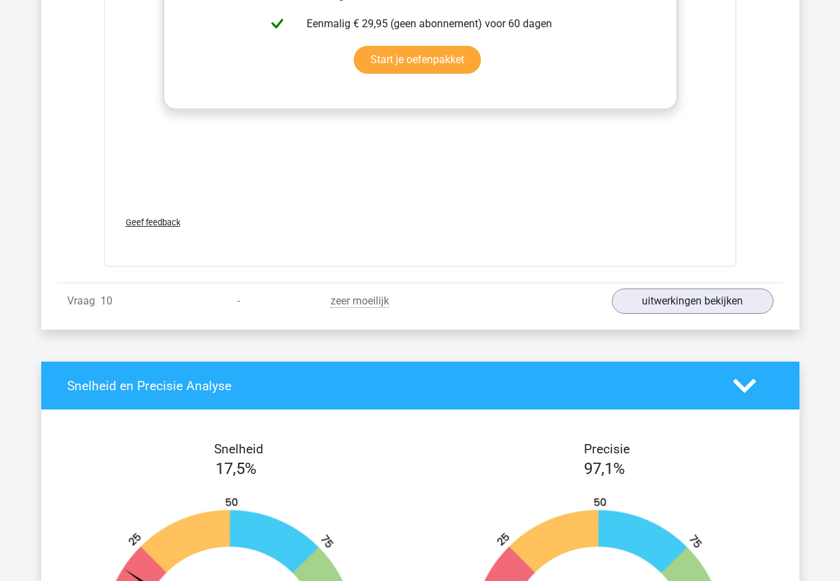
scroll to position [8871, 0]
